Goal: Find specific page/section: Find specific page/section

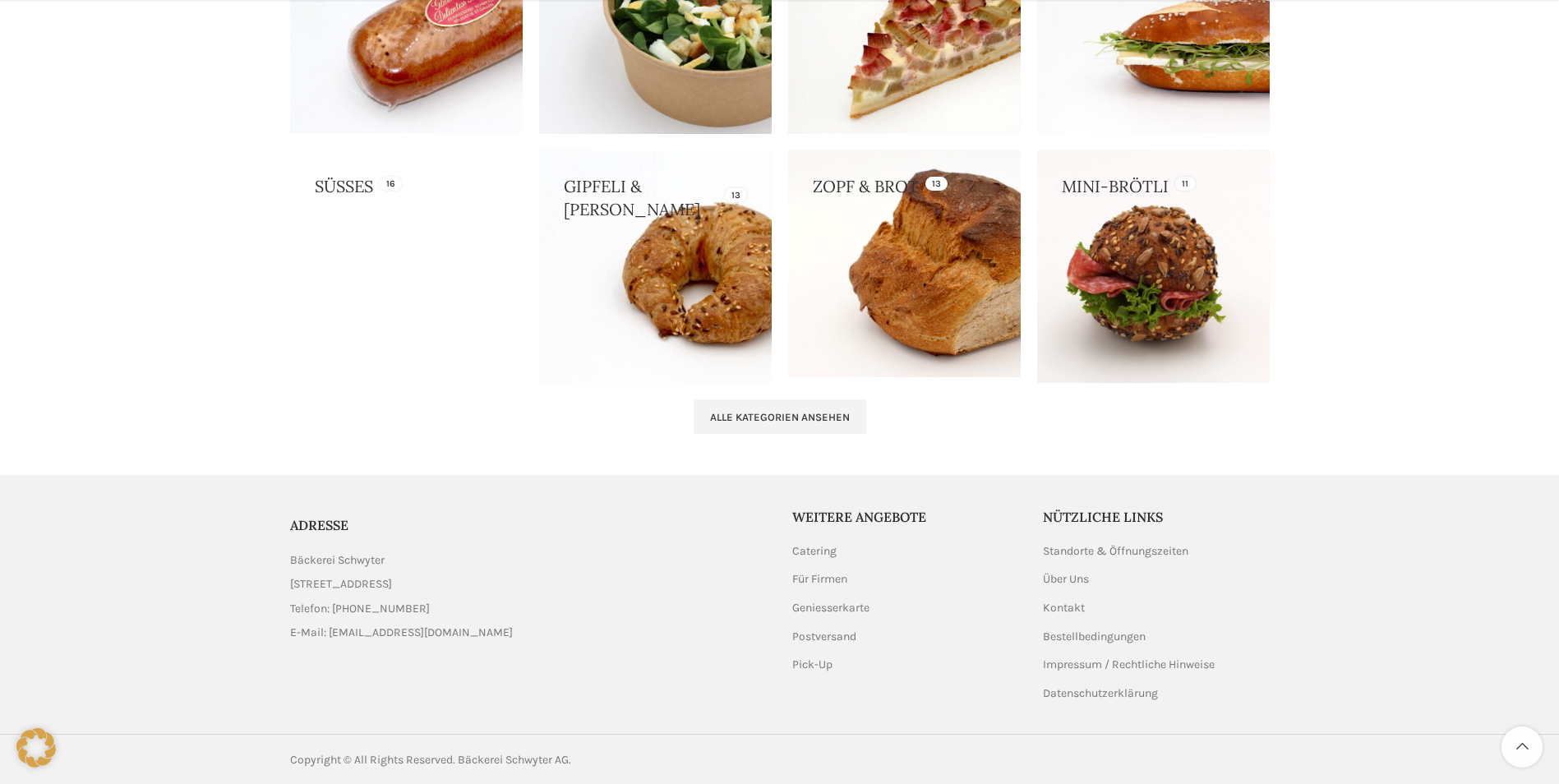
scroll to position [1626, 0]
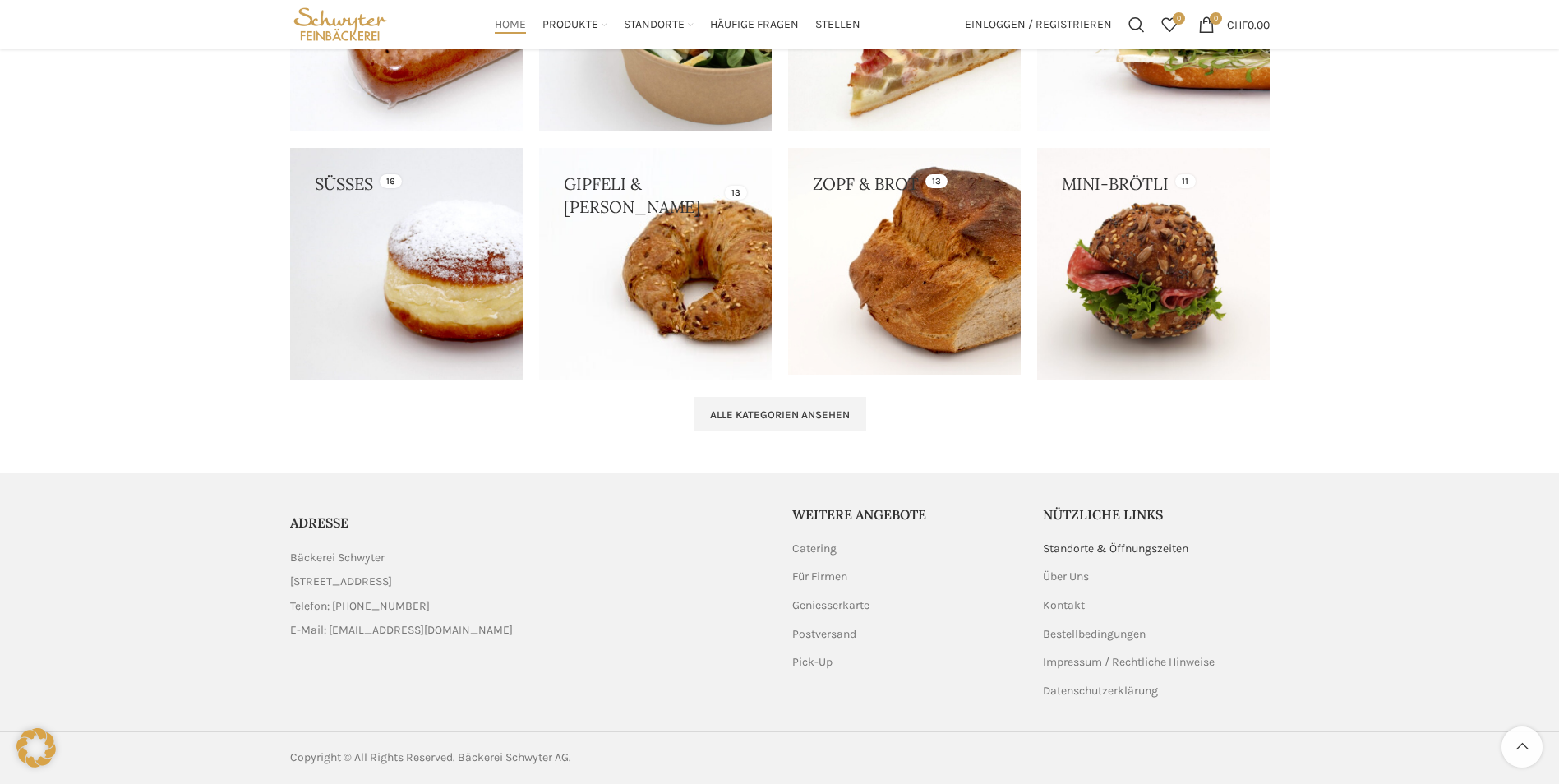
click at [1094, 541] on link "Standorte & Öffnungszeiten" at bounding box center [1116, 549] width 147 height 16
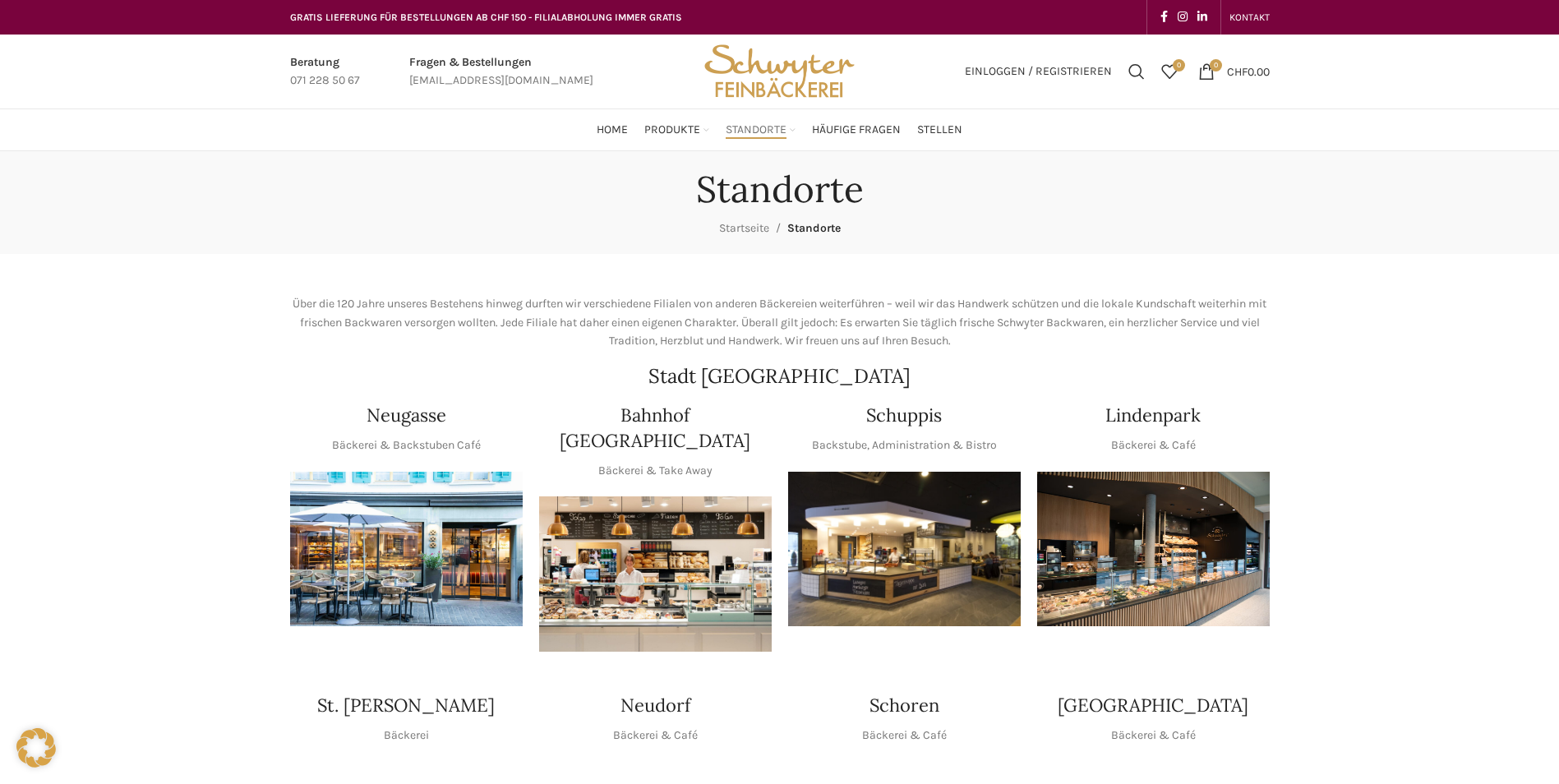
click at [945, 544] on img "1 / 1" at bounding box center [904, 549] width 233 height 156
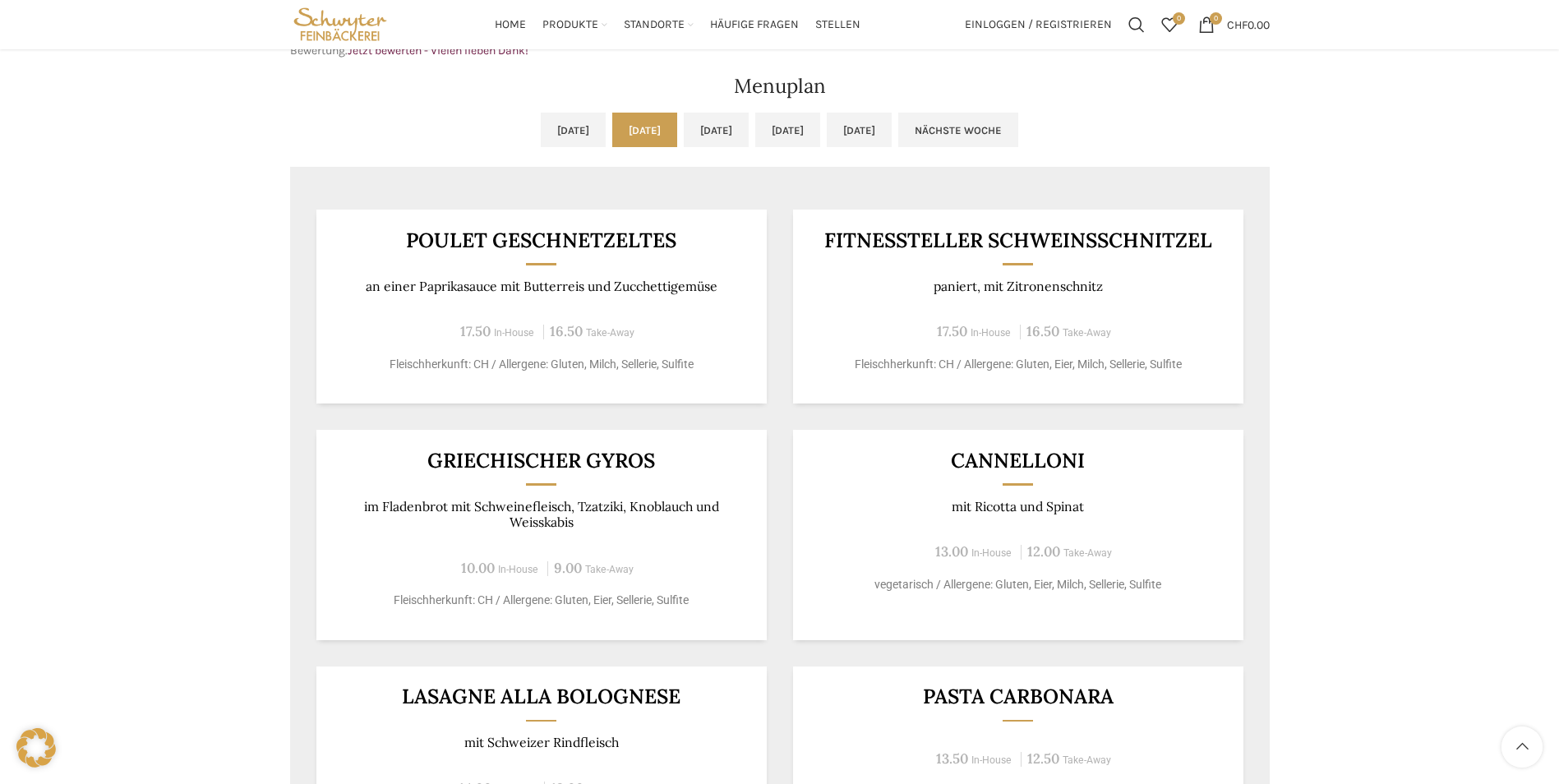
scroll to position [739, 0]
